Goal: Task Accomplishment & Management: Use online tool/utility

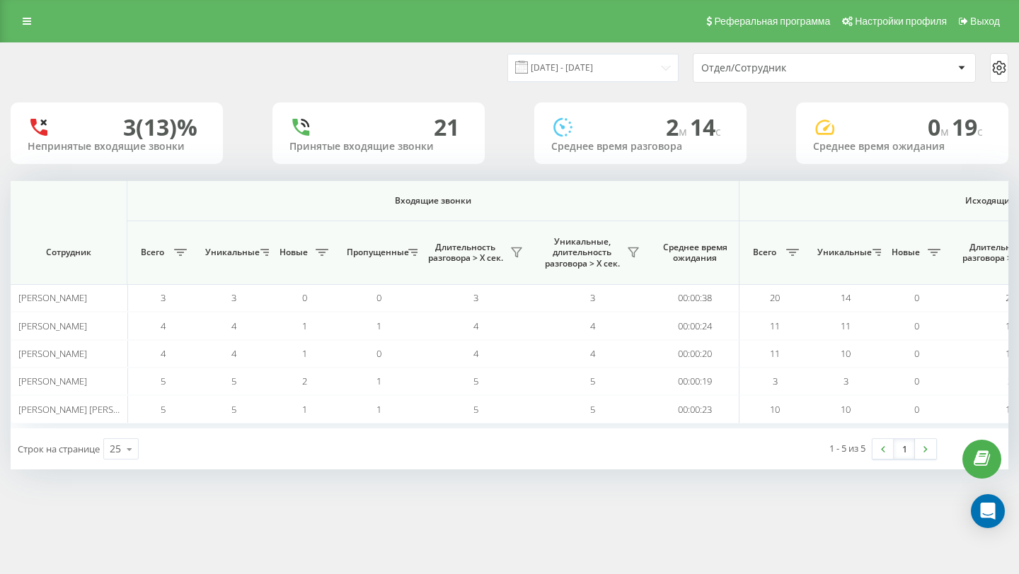
scroll to position [0, 976]
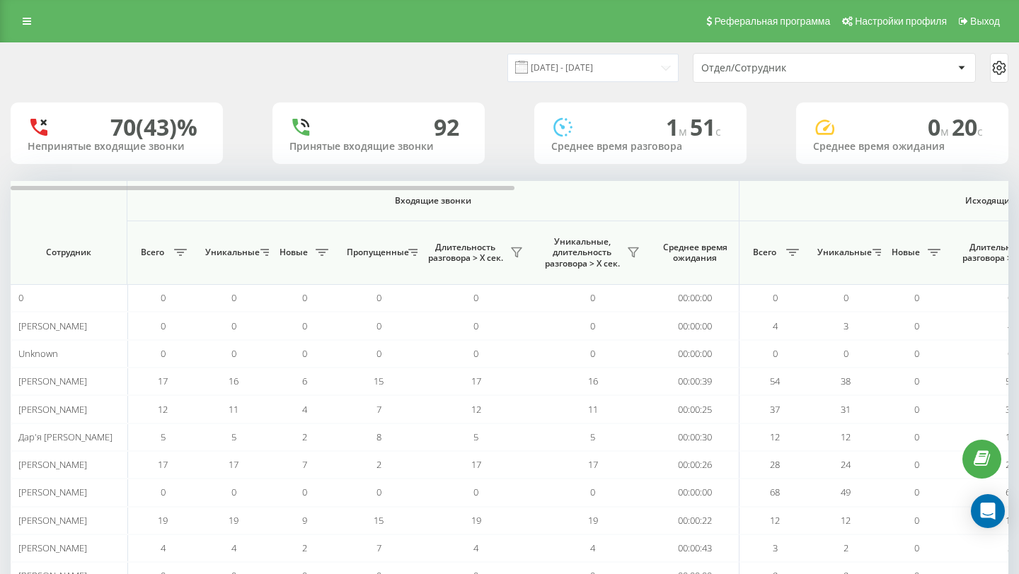
click at [824, 70] on div "Отдел/Сотрудник" at bounding box center [785, 68] width 169 height 12
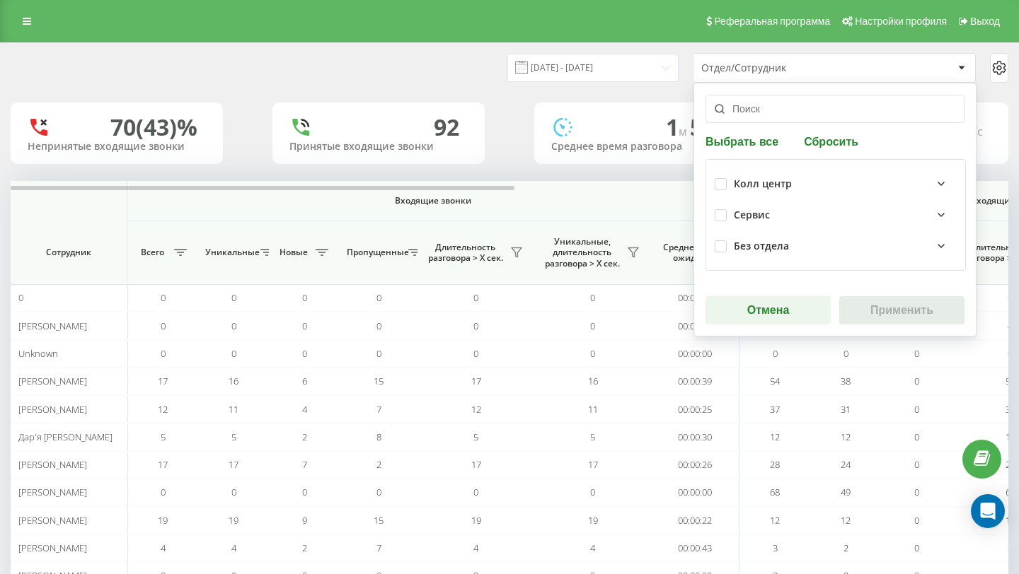
click at [738, 183] on div "Колл центр" at bounding box center [763, 184] width 58 height 12
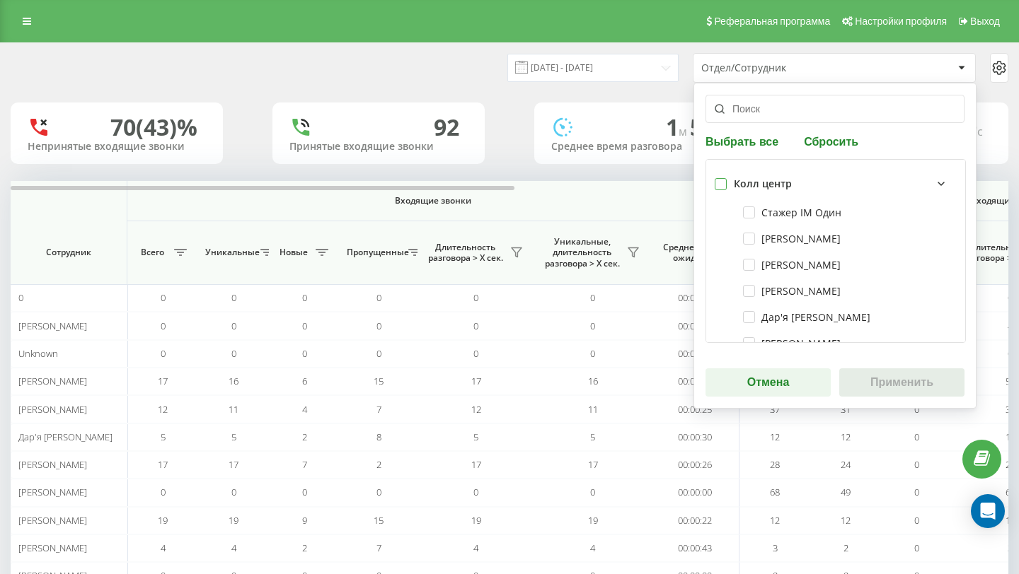
click at [723, 178] on label at bounding box center [721, 178] width 12 height 0
checkbox input "true"
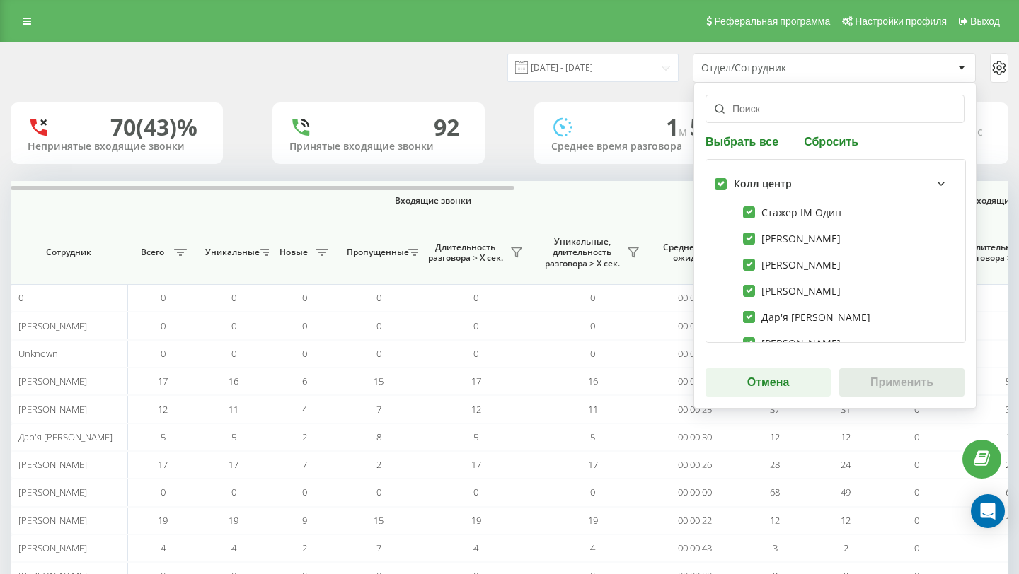
checkbox input "true"
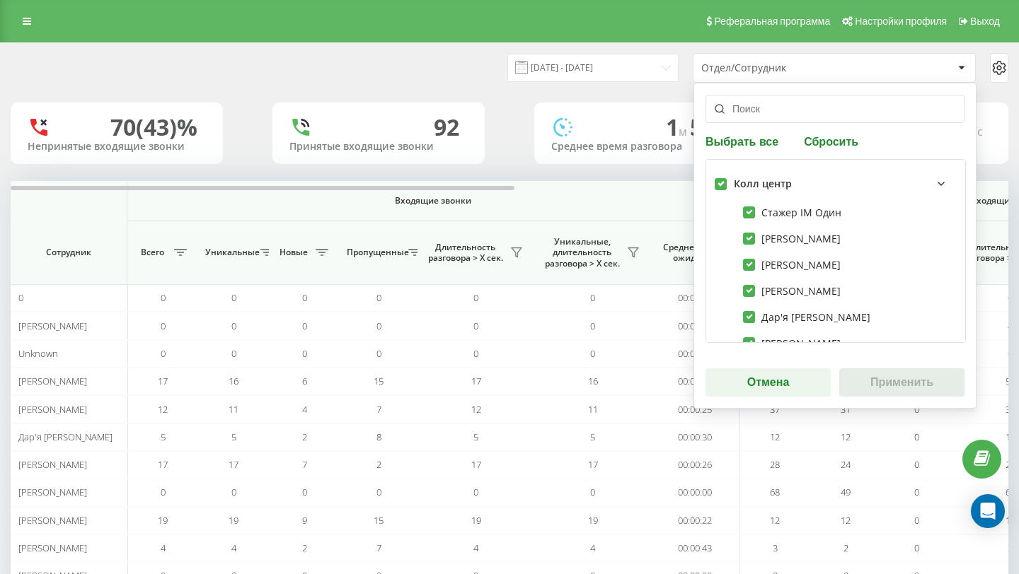
checkbox input "true"
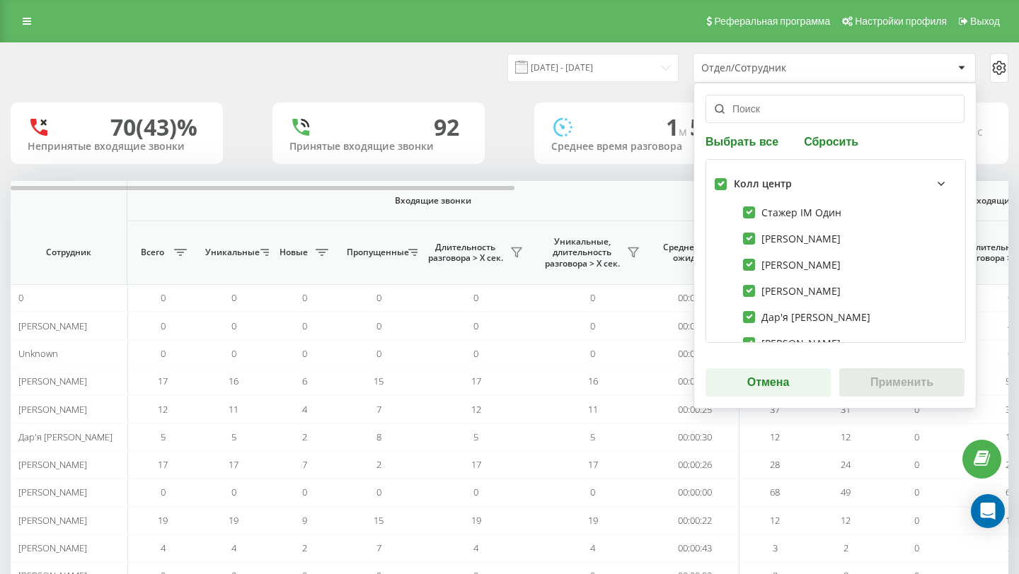
checkbox input "true"
click at [901, 384] on button "Применить" at bounding box center [901, 383] width 125 height 28
